Goal: Task Accomplishment & Management: Manage account settings

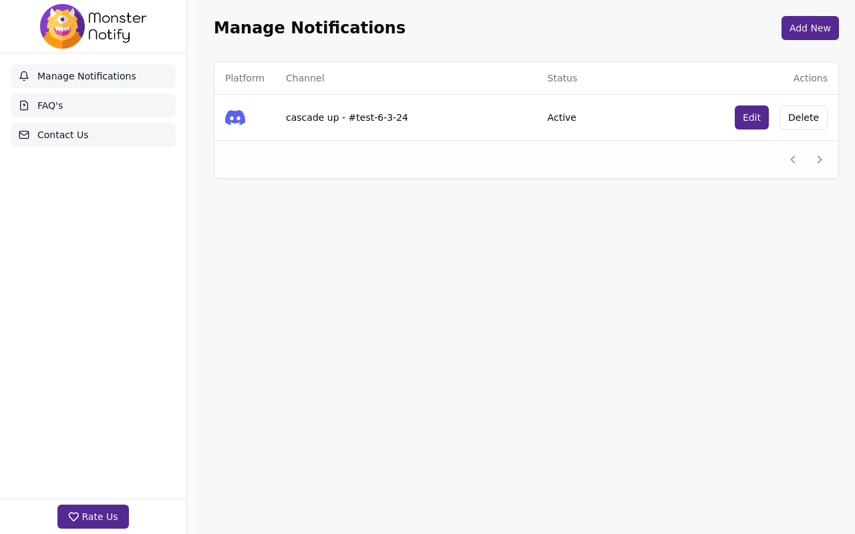
click at [584, 147] on td at bounding box center [584, 159] width 94 height 38
